Goal: Task Accomplishment & Management: Manage account settings

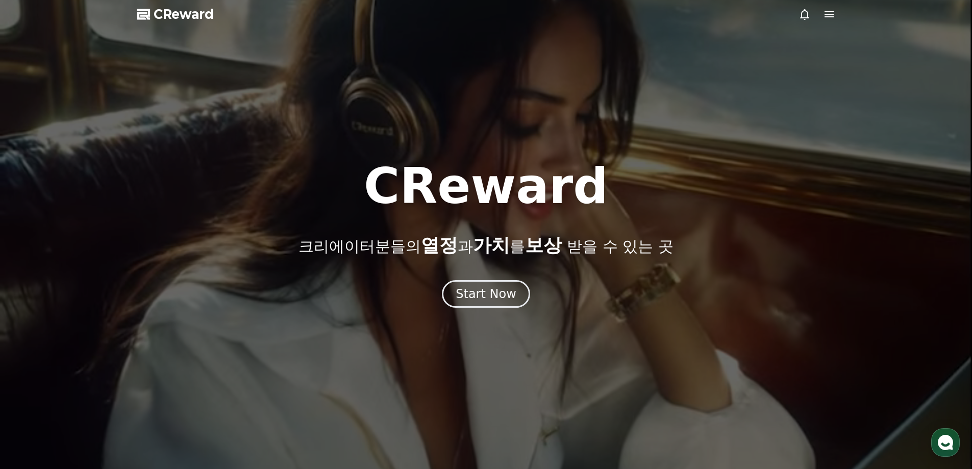
click at [824, 16] on icon at bounding box center [829, 14] width 12 height 12
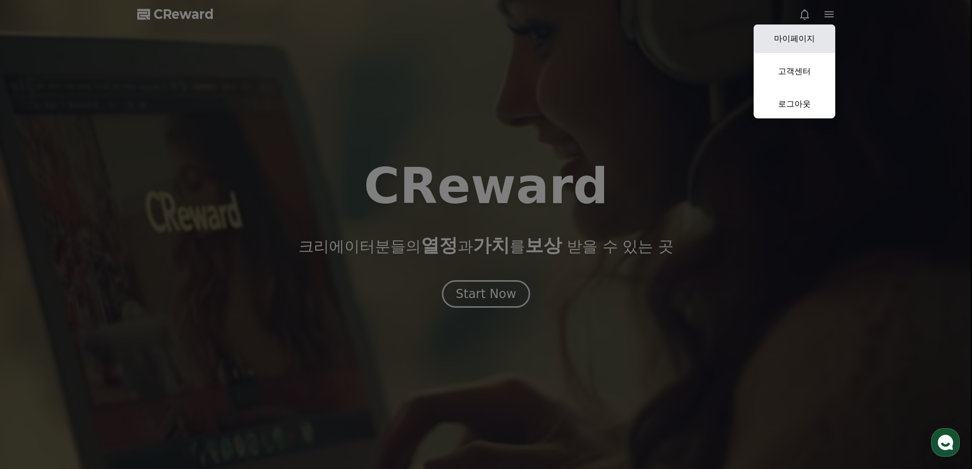
click at [800, 37] on link "마이페이지" at bounding box center [794, 38] width 82 height 29
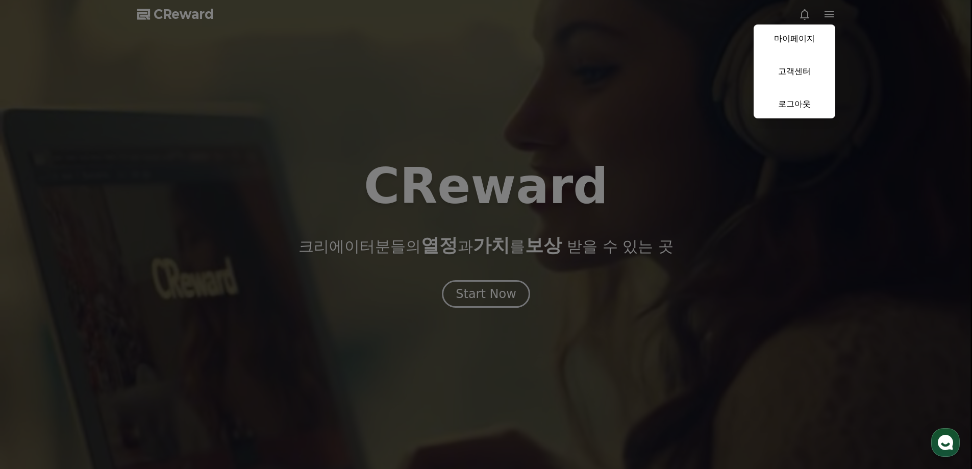
select select "**********"
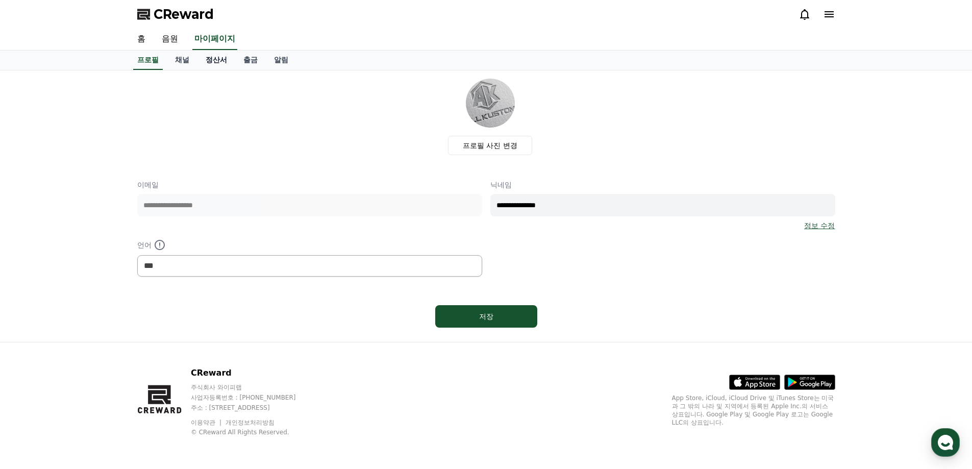
click at [213, 58] on link "정산서" at bounding box center [216, 60] width 38 height 19
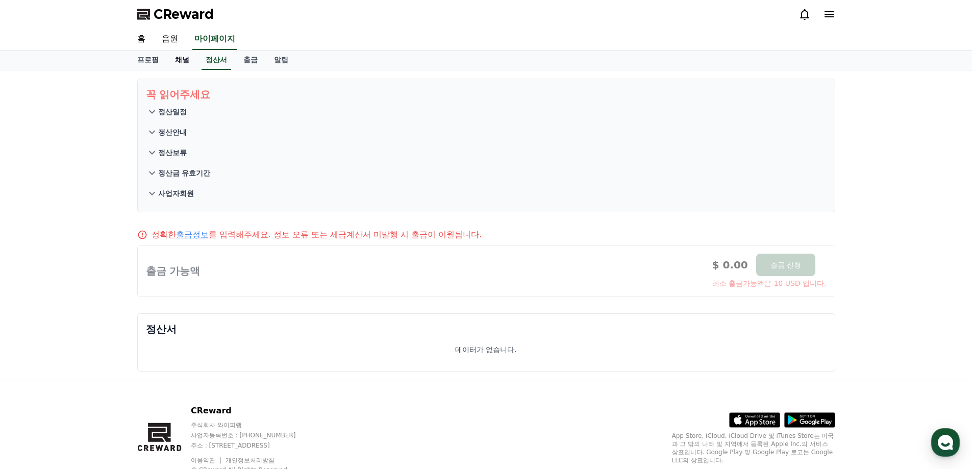
click at [180, 58] on link "채널" at bounding box center [182, 60] width 31 height 19
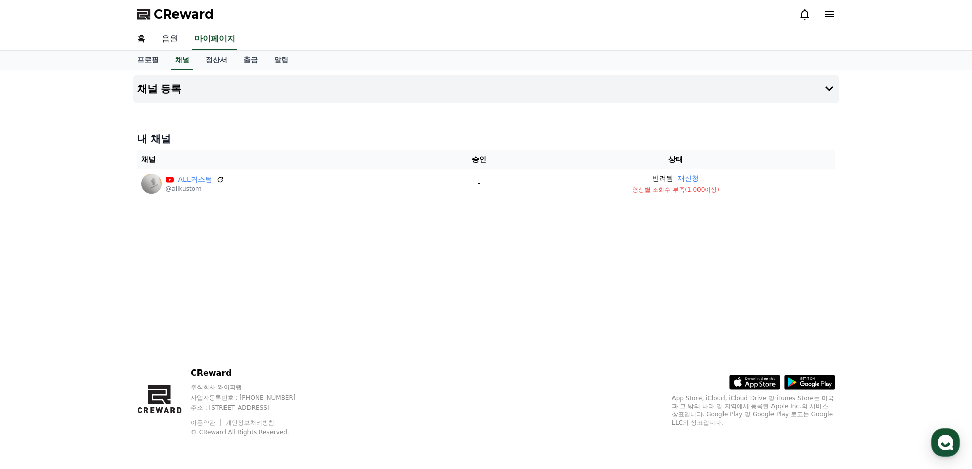
click at [166, 46] on link "음원" at bounding box center [170, 39] width 33 height 21
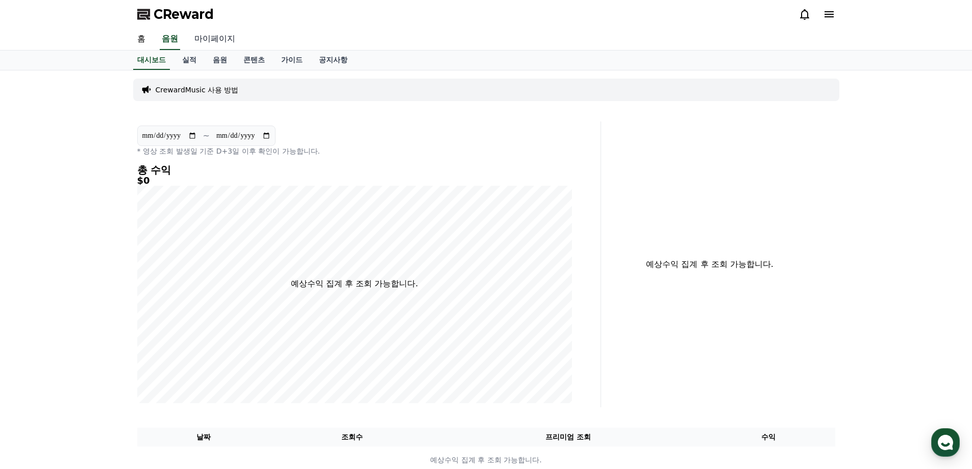
click at [201, 39] on link "마이페이지" at bounding box center [214, 39] width 57 height 21
select select "**********"
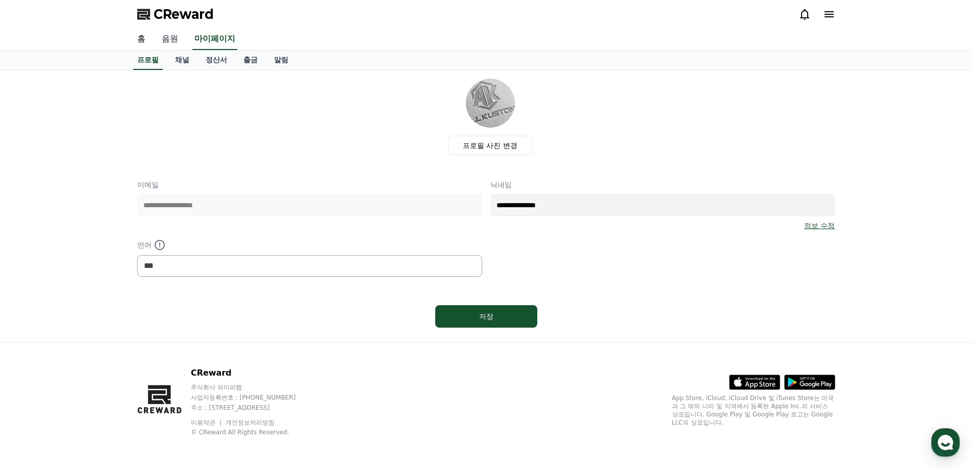
click at [160, 43] on link "음원" at bounding box center [170, 39] width 33 height 21
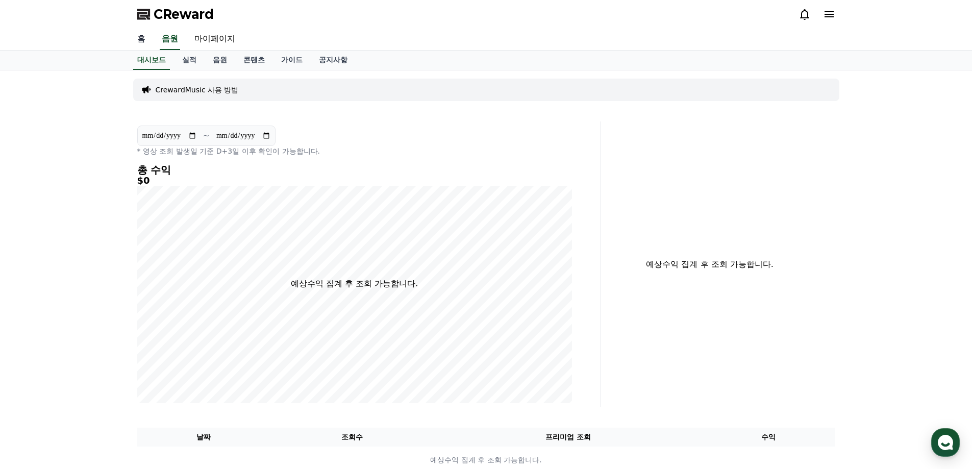
click at [136, 37] on link "홈" at bounding box center [141, 39] width 24 height 21
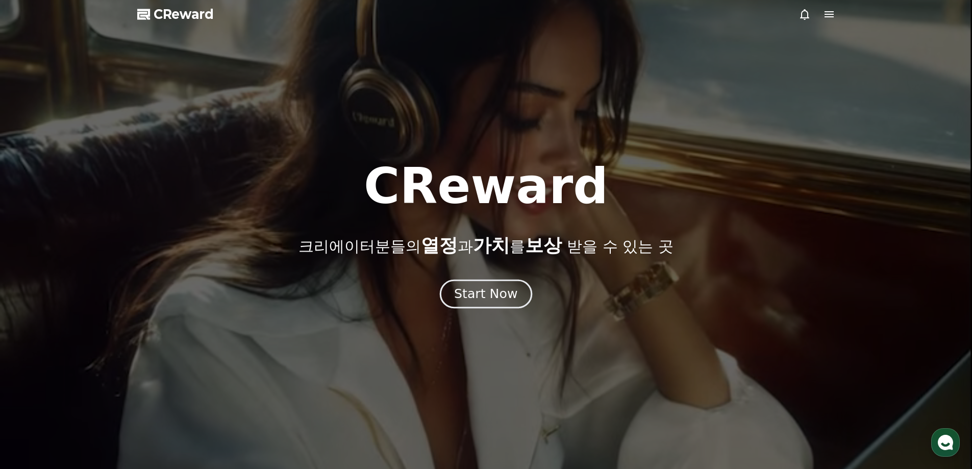
click at [480, 287] on div "Start Now" at bounding box center [485, 293] width 63 height 17
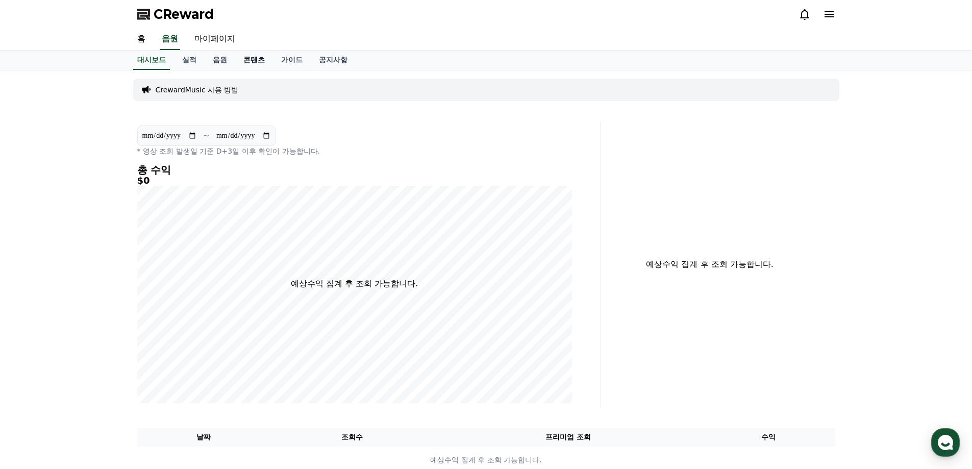
click at [242, 64] on link "콘텐츠" at bounding box center [254, 60] width 38 height 19
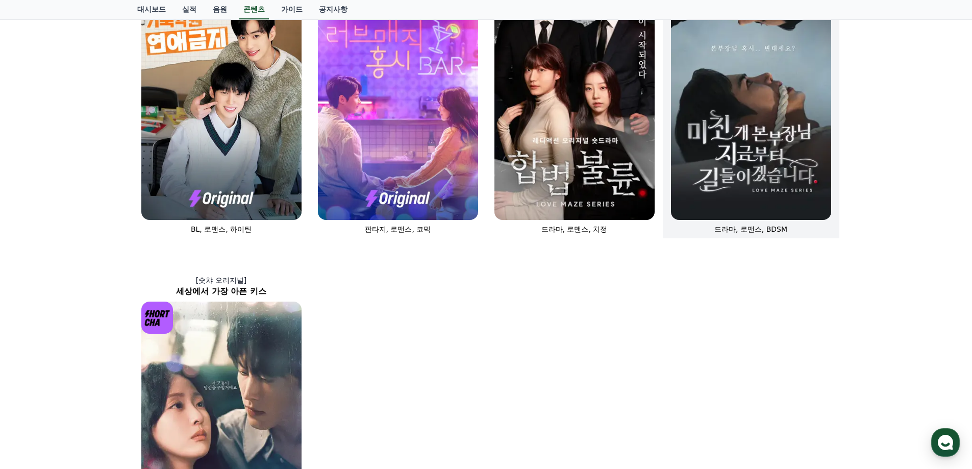
scroll to position [459, 0]
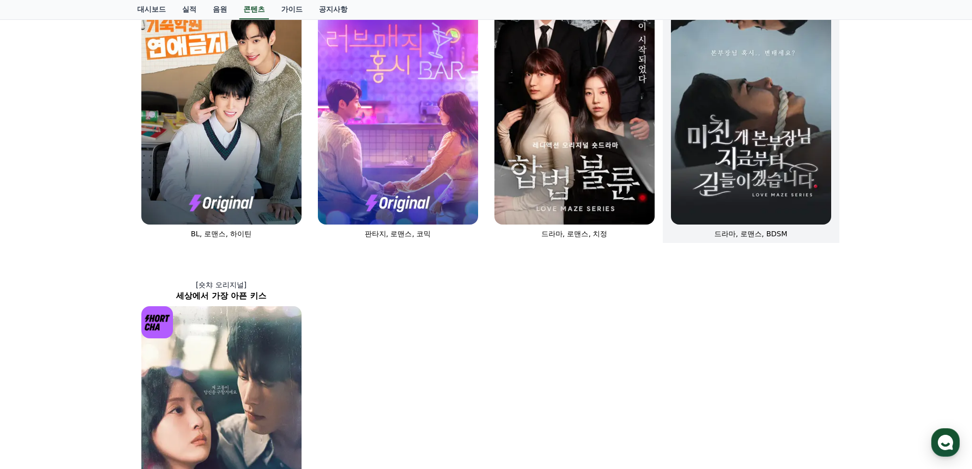
click at [770, 143] on img at bounding box center [751, 104] width 160 height 240
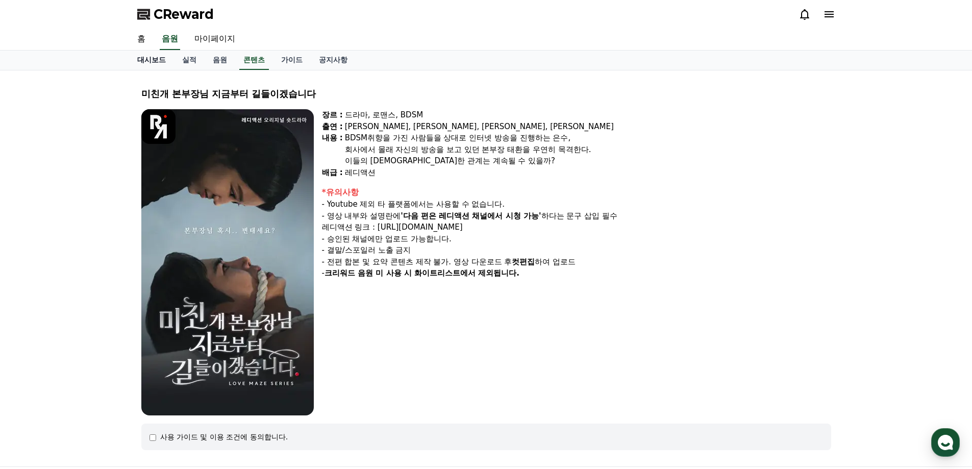
click at [157, 59] on link "대시보드" at bounding box center [151, 60] width 45 height 19
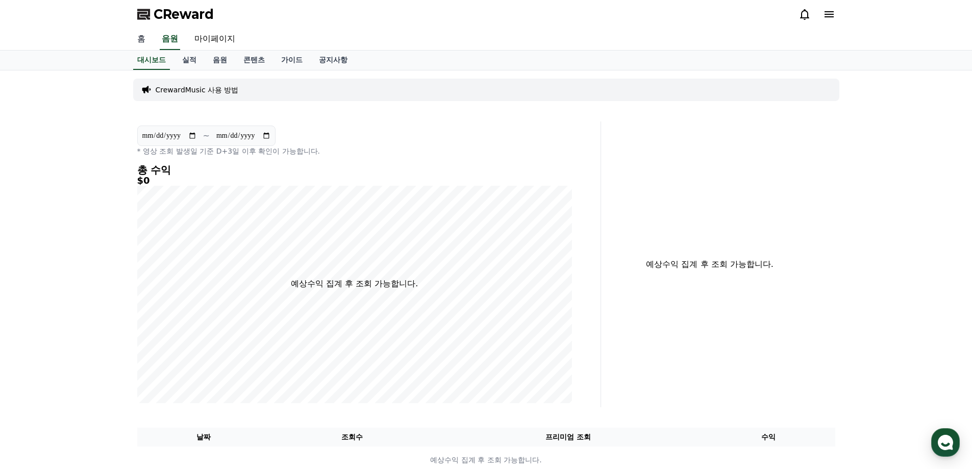
click at [137, 34] on link "홈" at bounding box center [141, 39] width 24 height 21
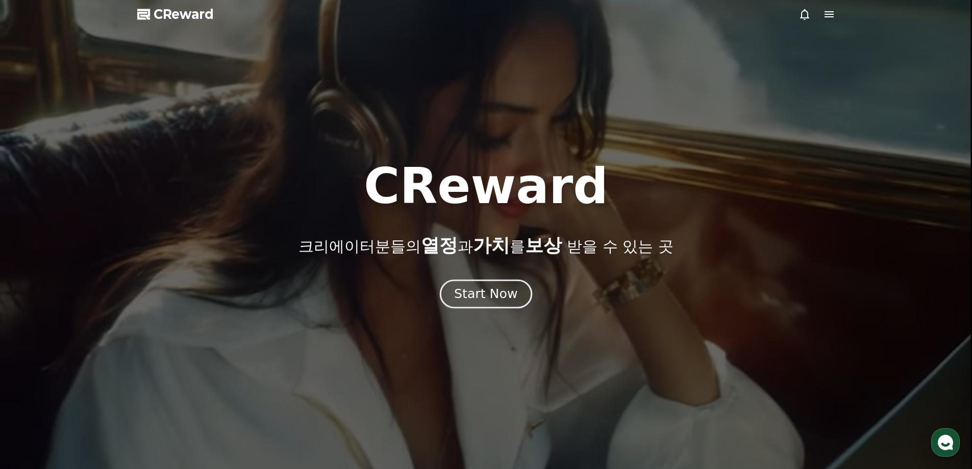
click at [506, 284] on button "Start Now" at bounding box center [486, 293] width 92 height 29
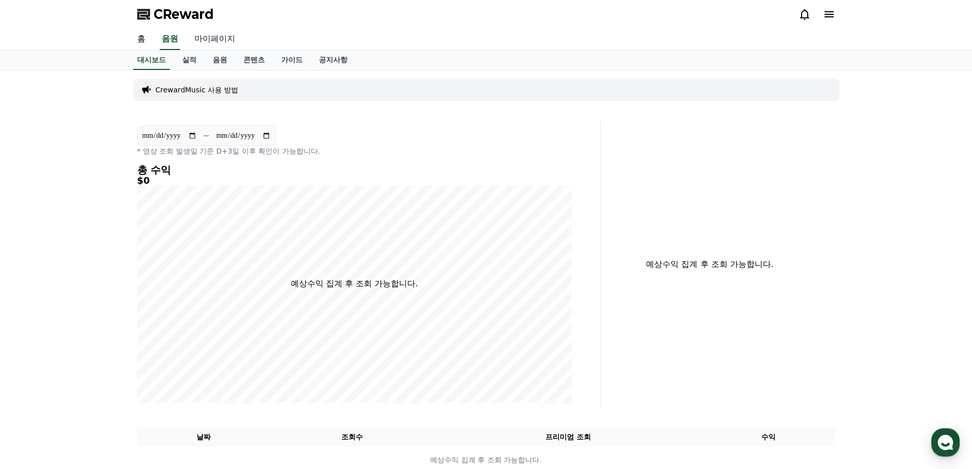
click at [223, 43] on link "마이페이지" at bounding box center [214, 39] width 57 height 21
select select "**********"
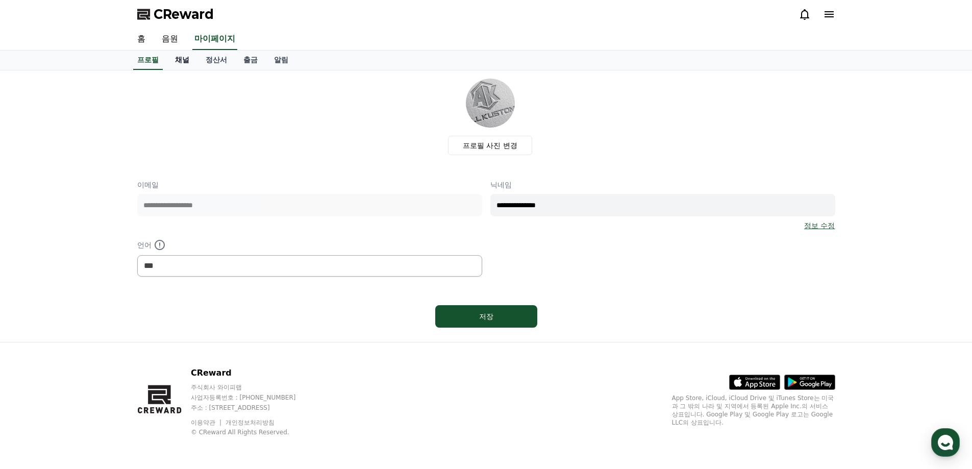
click at [189, 61] on link "채널" at bounding box center [182, 60] width 31 height 19
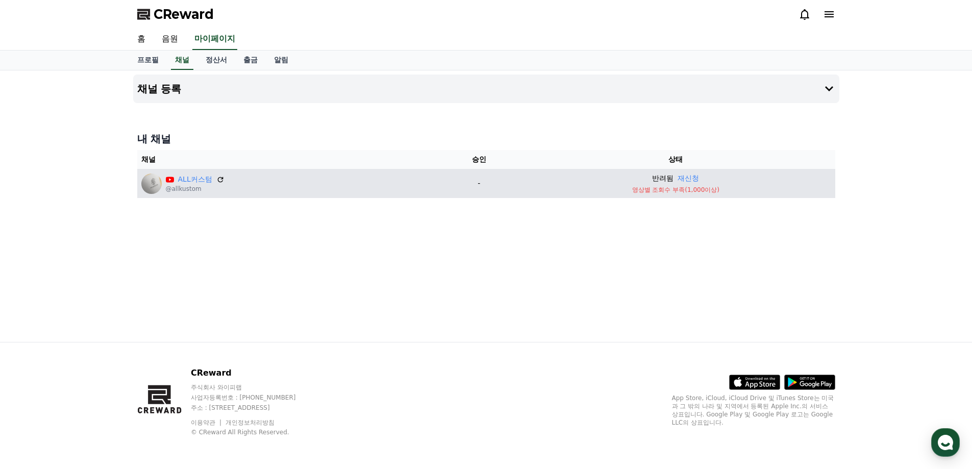
click at [464, 191] on td "-" at bounding box center [479, 183] width 75 height 29
click at [494, 183] on p "-" at bounding box center [479, 183] width 67 height 11
click at [677, 183] on div "반려됨 재신청" at bounding box center [675, 178] width 310 height 11
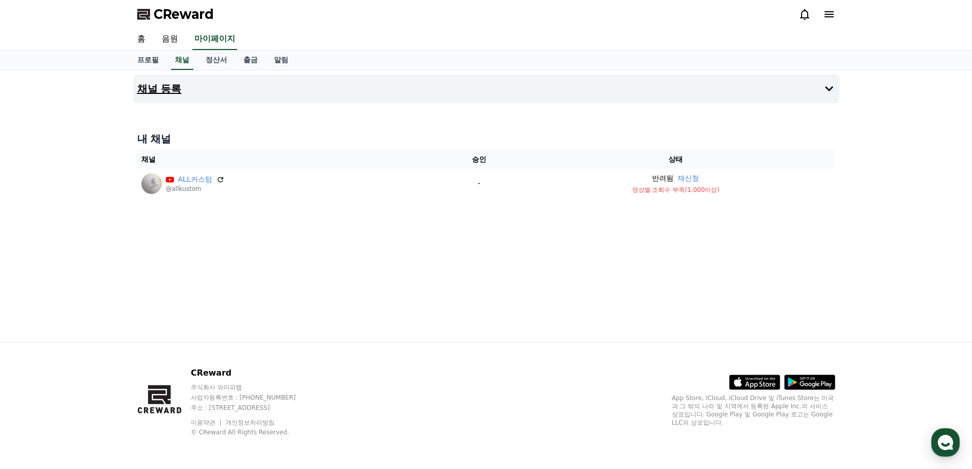
click at [828, 87] on icon at bounding box center [829, 89] width 12 height 12
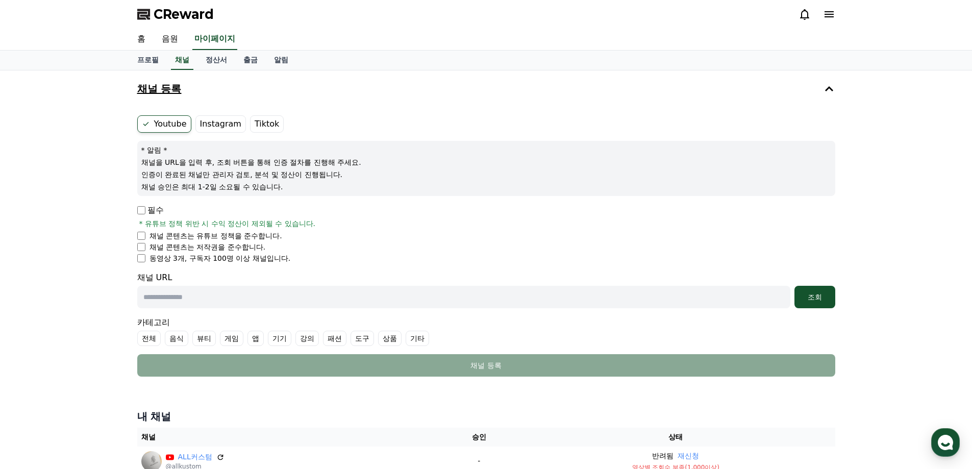
click at [210, 120] on label "Instagram" at bounding box center [220, 123] width 51 height 17
click at [214, 124] on label "Instagram" at bounding box center [220, 123] width 51 height 17
click at [219, 124] on label "Instagram" at bounding box center [220, 123] width 51 height 17
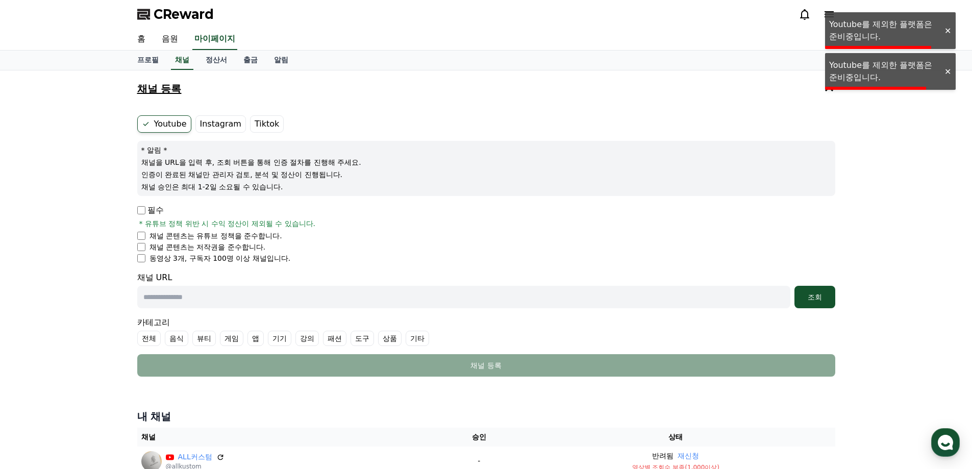
click at [253, 123] on label "Tiktok" at bounding box center [267, 123] width 34 height 17
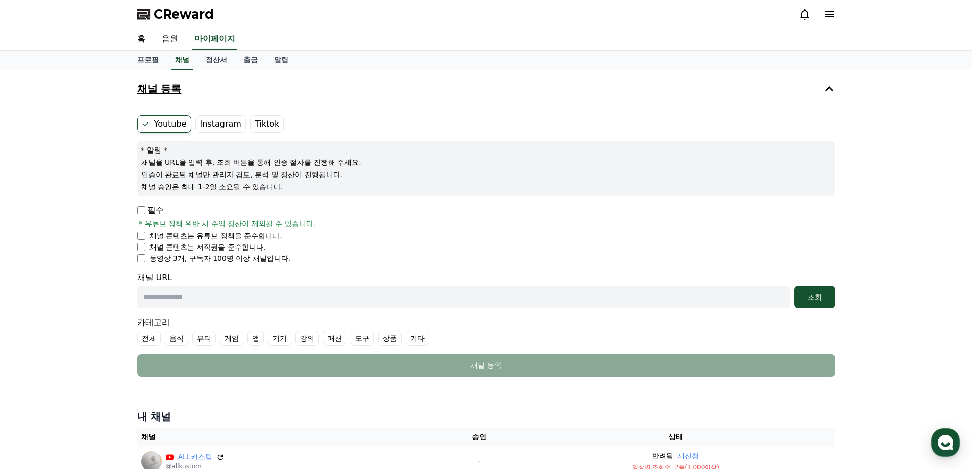
click at [866, 196] on div "채널 등록 Youtube Instagram Tiktok * 알림 * 채널을 URL을 입력 후, 조회 버튼을 통해 인증 절차를 진행해 주세요. …" at bounding box center [486, 276] width 972 height 413
click at [225, 60] on link "정산서" at bounding box center [216, 60] width 38 height 19
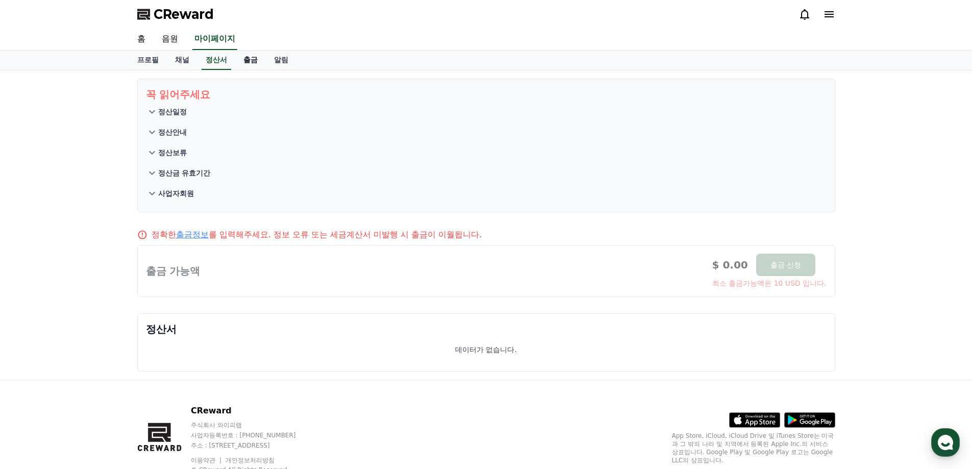
click at [257, 61] on link "출금" at bounding box center [250, 60] width 31 height 19
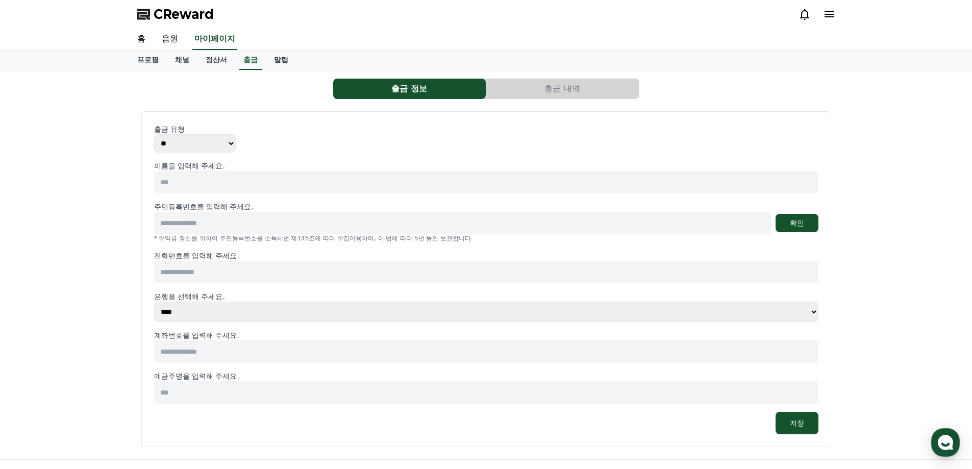
click at [284, 62] on link "알림" at bounding box center [281, 60] width 31 height 19
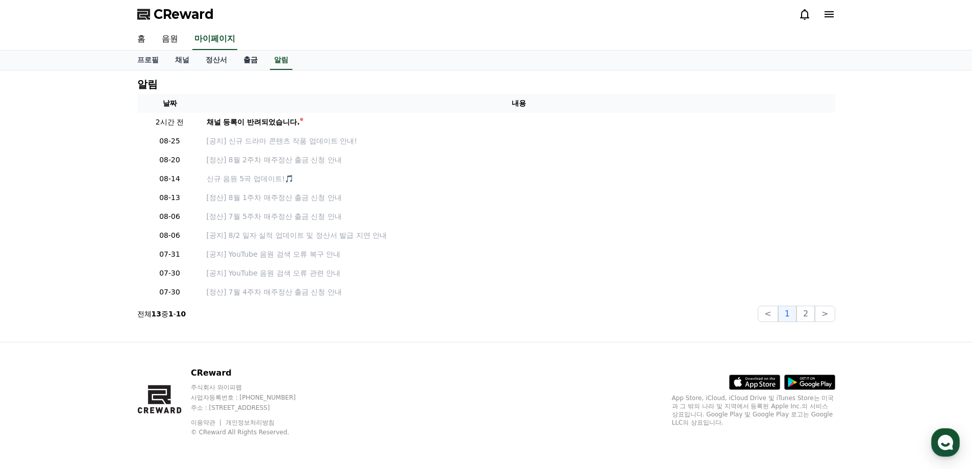
click at [260, 62] on link "출금" at bounding box center [250, 60] width 31 height 19
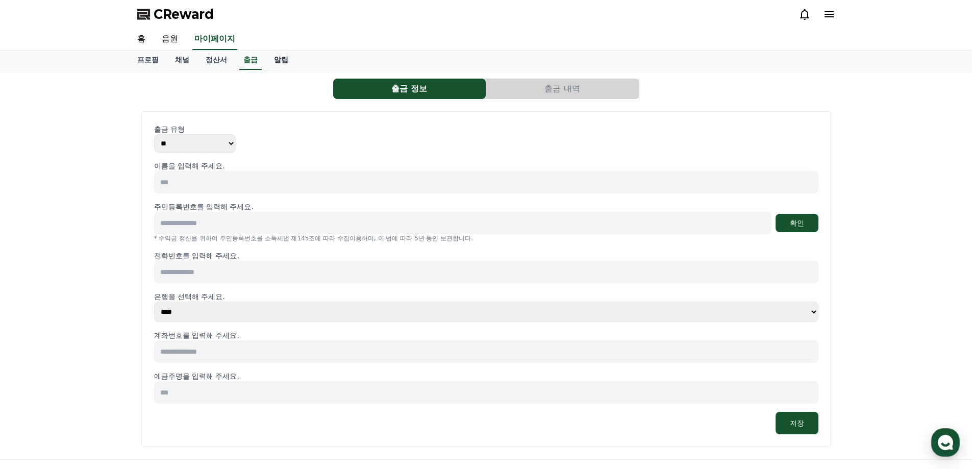
click at [273, 57] on link "알림" at bounding box center [281, 60] width 31 height 19
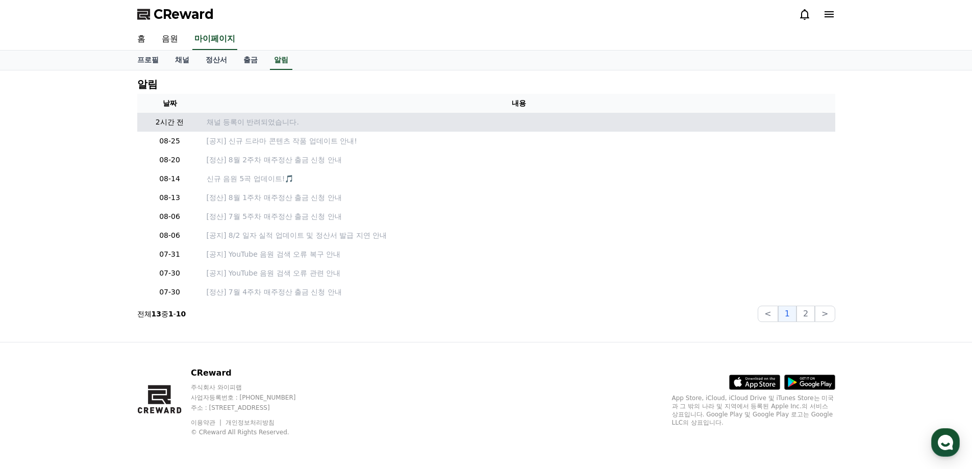
click at [263, 122] on p "채널 등록이 반려되었습니다." at bounding box center [519, 122] width 624 height 11
